Goal: Task Accomplishment & Management: Use online tool/utility

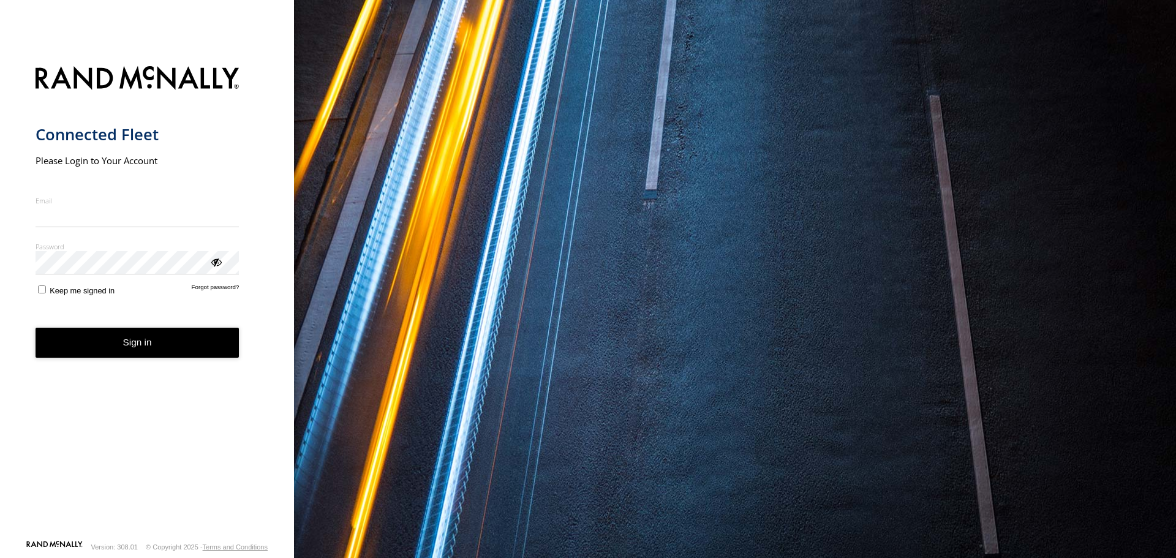
type input "**********"
click at [144, 356] on button "Sign in" at bounding box center [138, 343] width 204 height 30
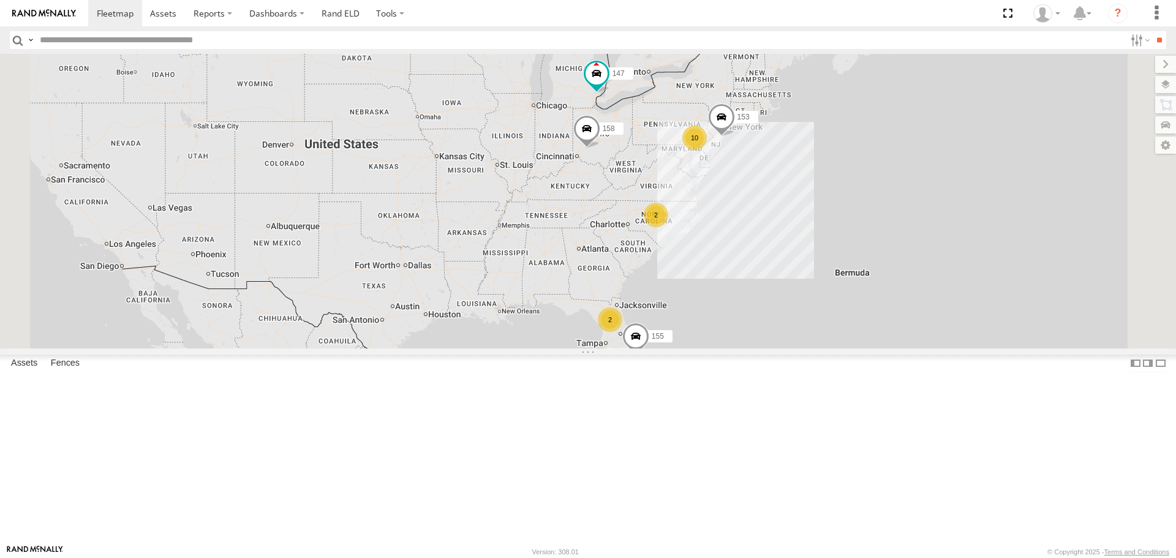
scroll to position [203, 0]
click at [0, 0] on span at bounding box center [0, 0] width 0 height 0
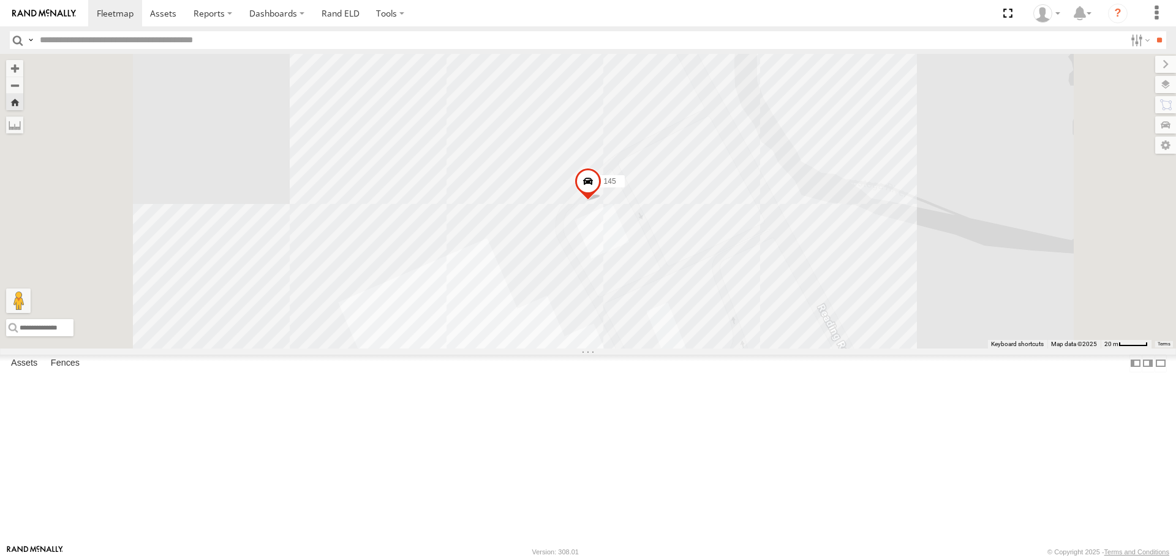
click at [0, 0] on span at bounding box center [0, 0] width 0 height 0
click at [0, 0] on div "155" at bounding box center [0, 0] width 0 height 0
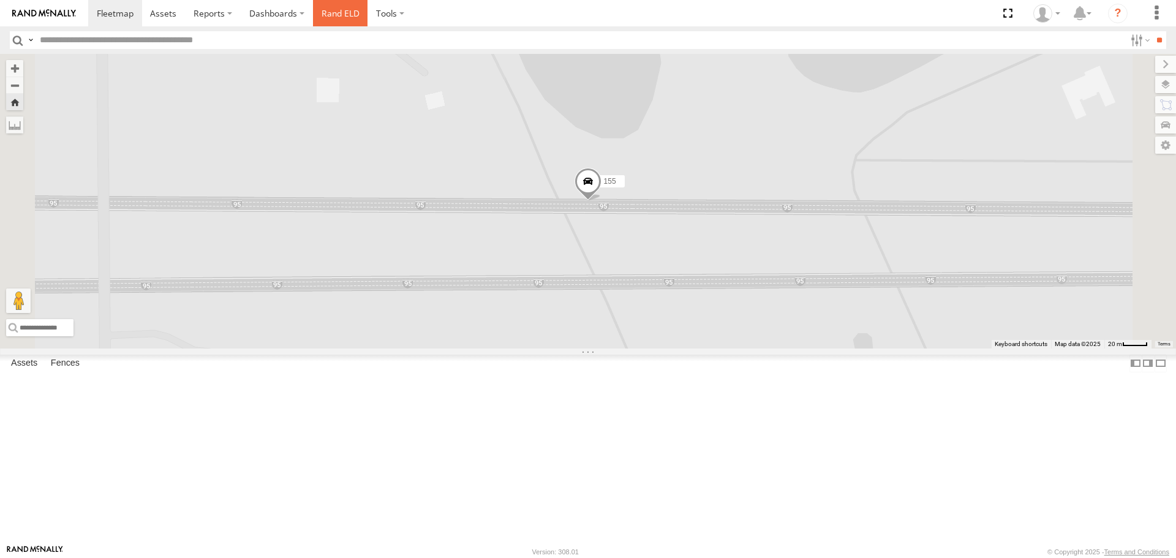
click at [336, 9] on link "Rand ELD" at bounding box center [340, 13] width 55 height 26
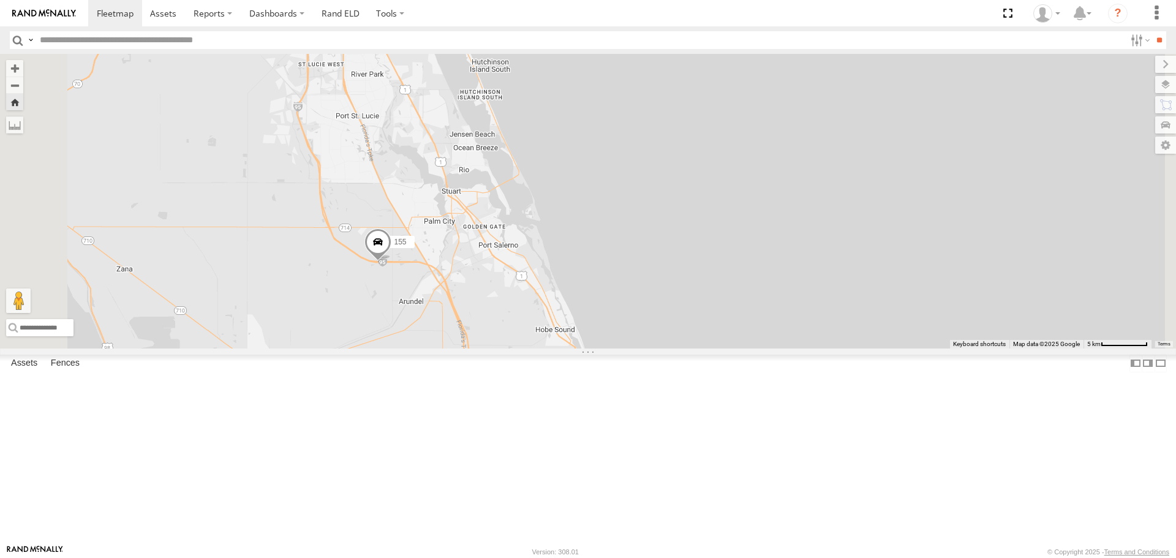
click at [0, 0] on div "161" at bounding box center [0, 0] width 0 height 0
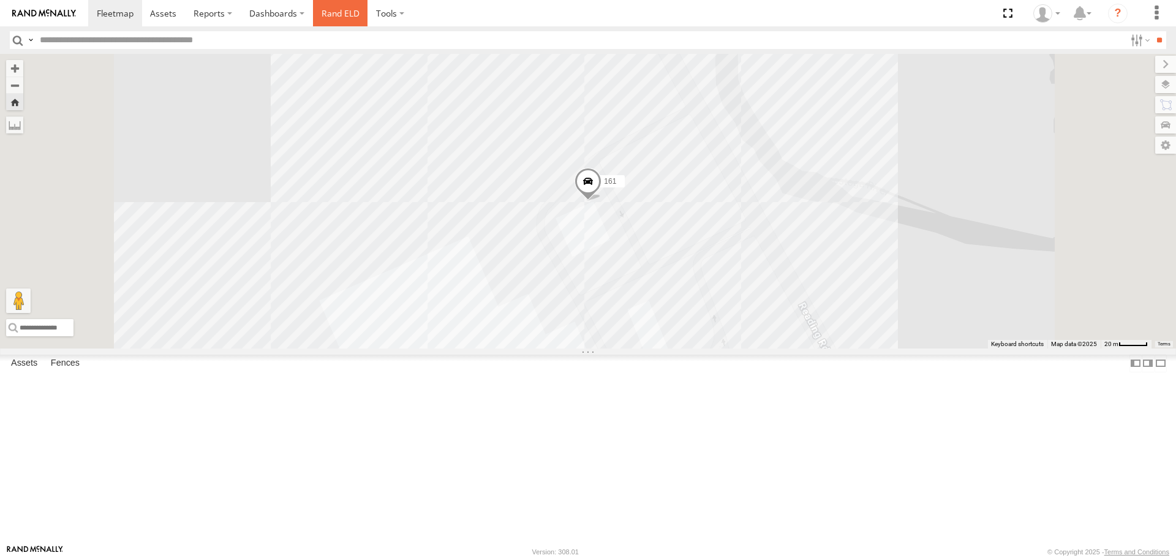
click at [341, 13] on link "Rand ELD" at bounding box center [340, 13] width 55 height 26
click at [0, 0] on span at bounding box center [0, 0] width 0 height 0
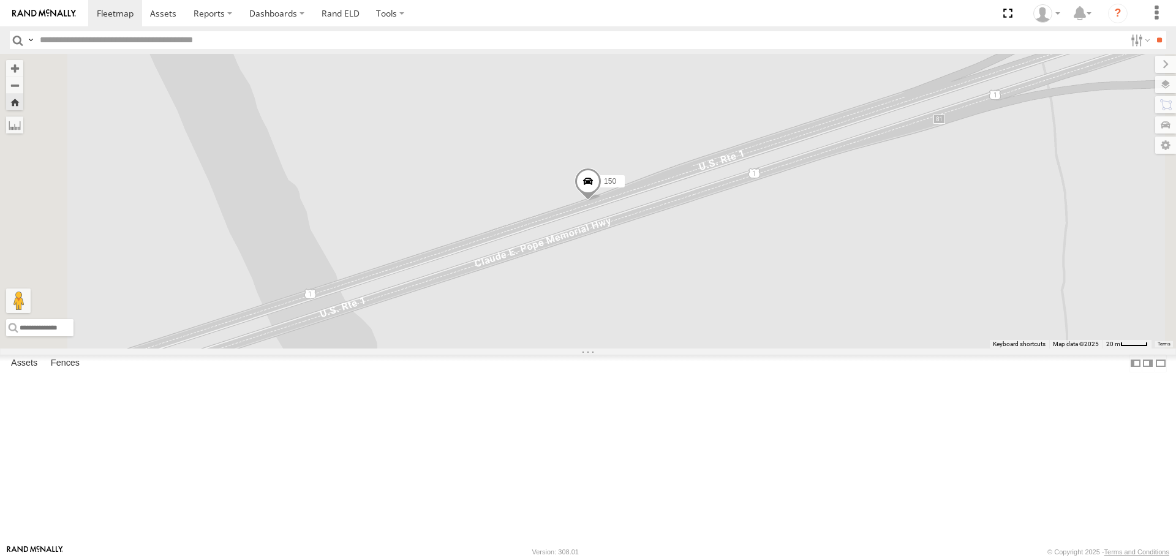
scroll to position [203, 0]
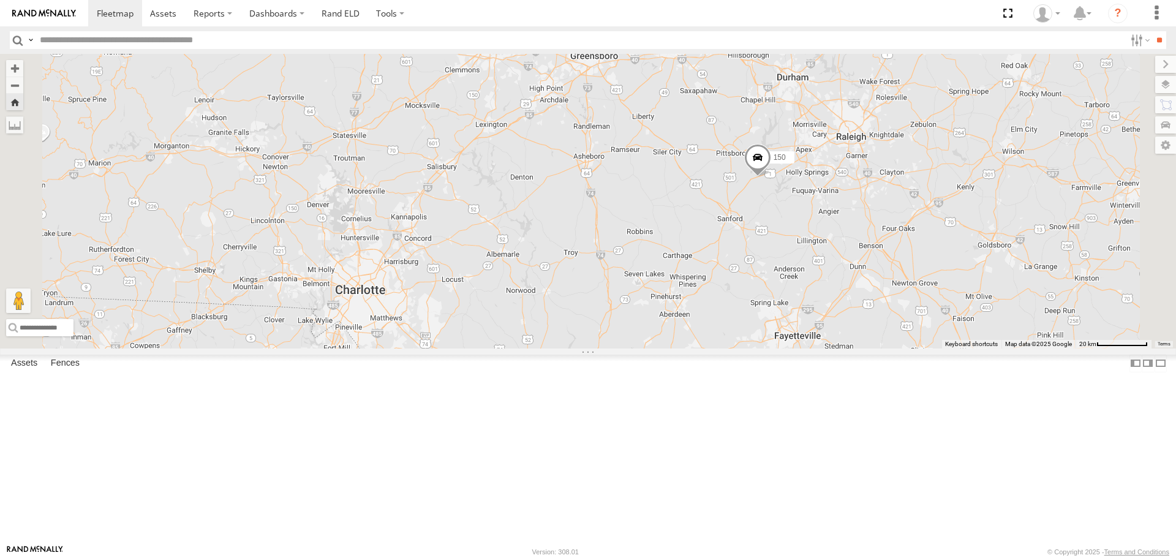
click at [306, 230] on div "150" at bounding box center [588, 201] width 1176 height 294
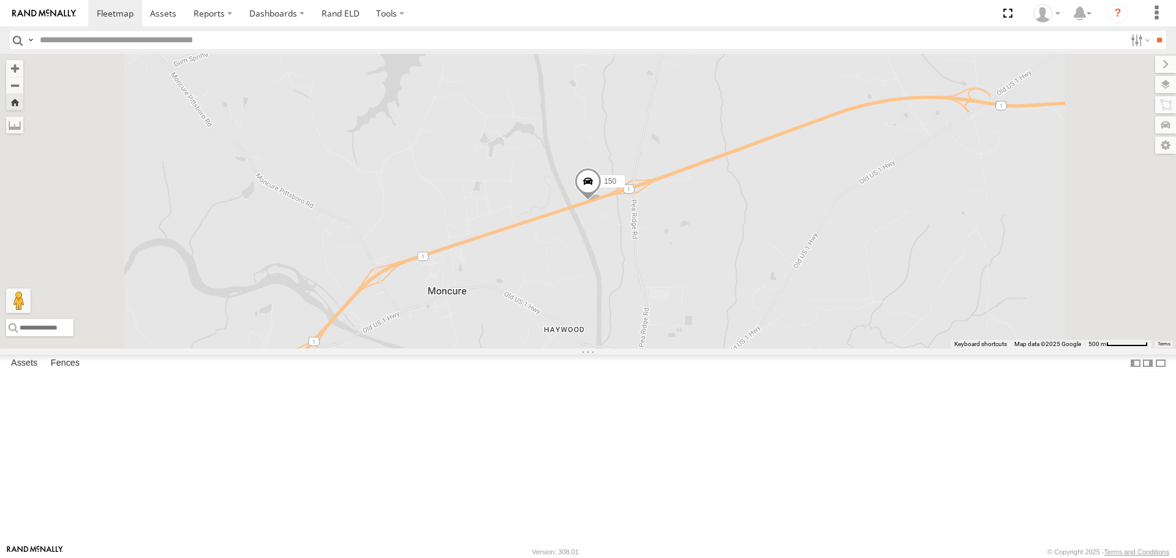
click at [0, 0] on link at bounding box center [0, 0] width 0 height 0
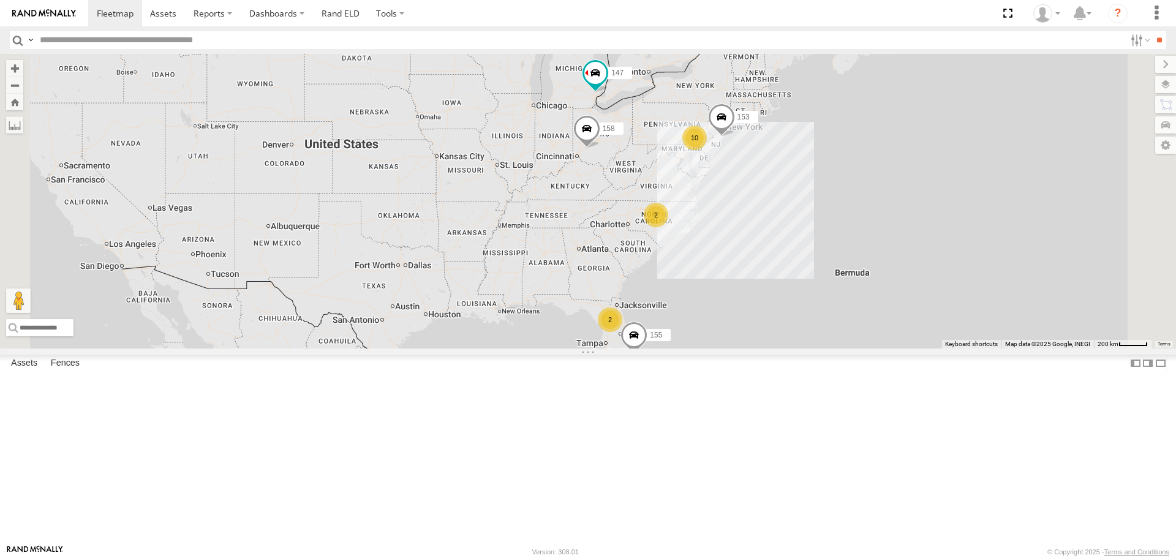
click at [0, 0] on link at bounding box center [0, 0] width 0 height 0
